Goal: Task Accomplishment & Management: Complete application form

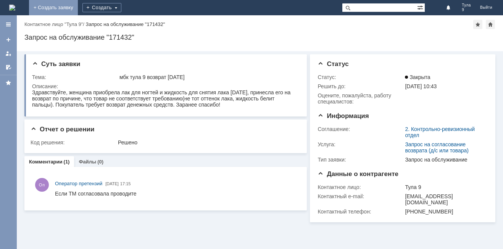
click at [78, 7] on link "+ Создать заявку" at bounding box center [53, 7] width 49 height 15
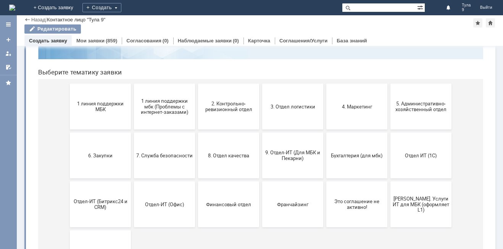
scroll to position [76, 0]
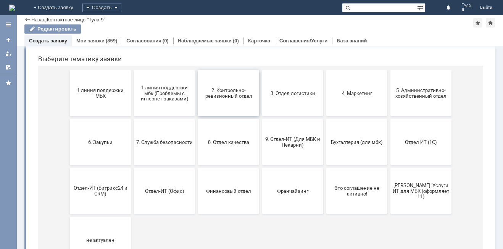
click at [231, 104] on button "2. Контрольно-ревизионный отдел" at bounding box center [228, 93] width 61 height 46
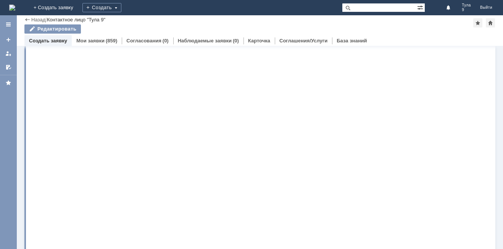
scroll to position [0, 0]
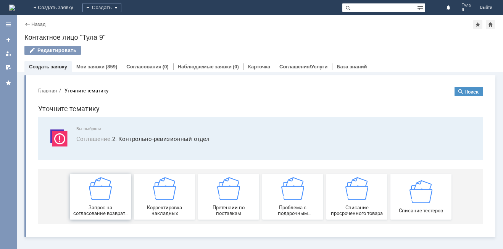
click at [91, 199] on img at bounding box center [100, 188] width 23 height 23
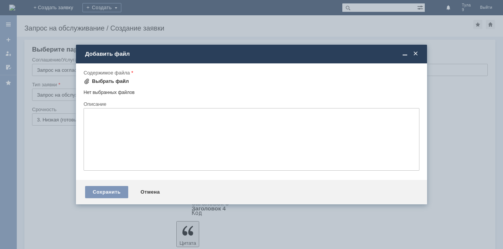
click at [120, 82] on div "Выбрать файл" at bounding box center [110, 81] width 37 height 6
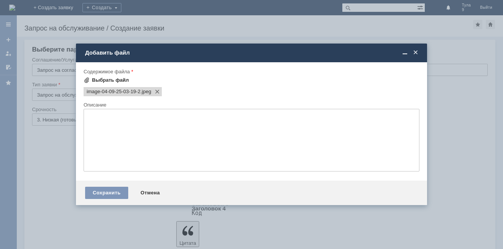
click at [113, 79] on div "Выбрать файл" at bounding box center [110, 80] width 37 height 6
click at [107, 75] on div "Содержимое файла" at bounding box center [252, 71] width 336 height 7
click at [103, 79] on div "Выбрать файл" at bounding box center [110, 80] width 37 height 6
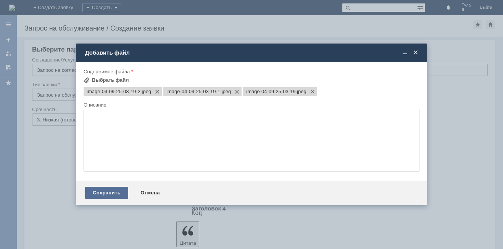
click at [106, 193] on div "Сохранить" at bounding box center [106, 193] width 43 height 12
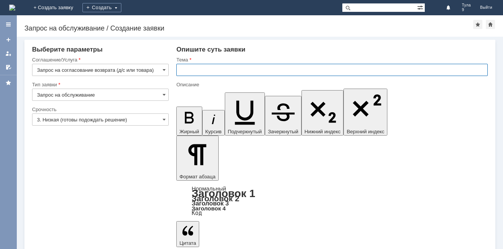
click at [207, 66] on input "text" at bounding box center [332, 70] width 312 height 12
type input "м"
type input "МБК Тула 9 возврат"
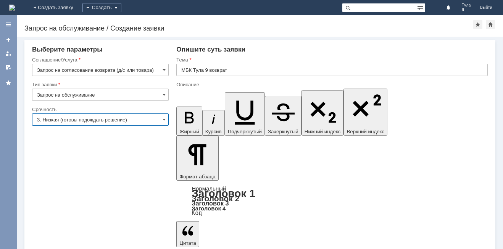
click at [162, 117] on input "3. Низкая (готовы подождать решение)" at bounding box center [100, 119] width 137 height 12
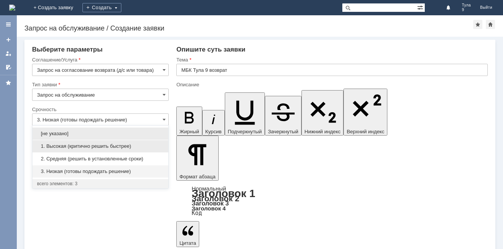
click at [125, 146] on span "1. Высокая (критично решить быстрее)" at bounding box center [100, 146] width 127 height 6
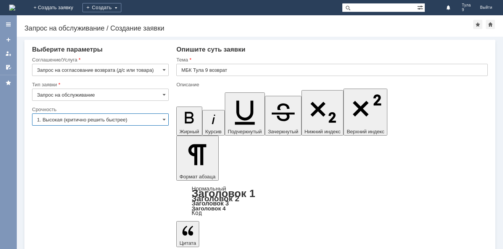
type input "1. Высокая (критично решить быстрее)"
